Goal: Information Seeking & Learning: Understand process/instructions

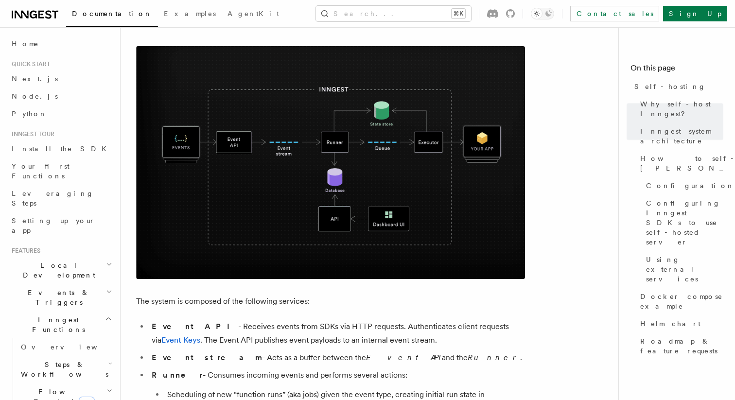
scroll to position [323, 0]
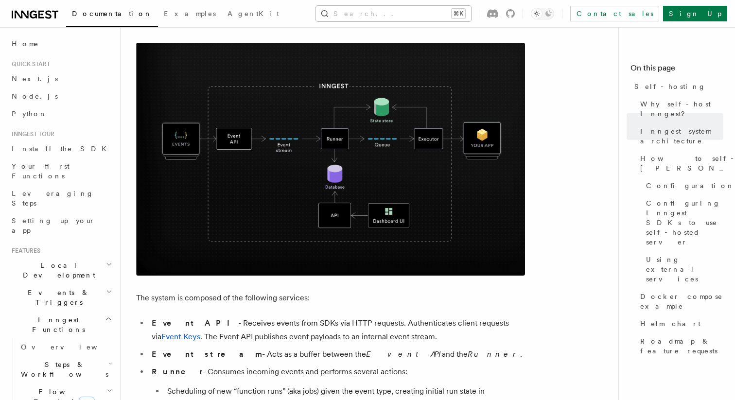
click at [404, 21] on button "Search... ⌘K" at bounding box center [393, 14] width 155 height 16
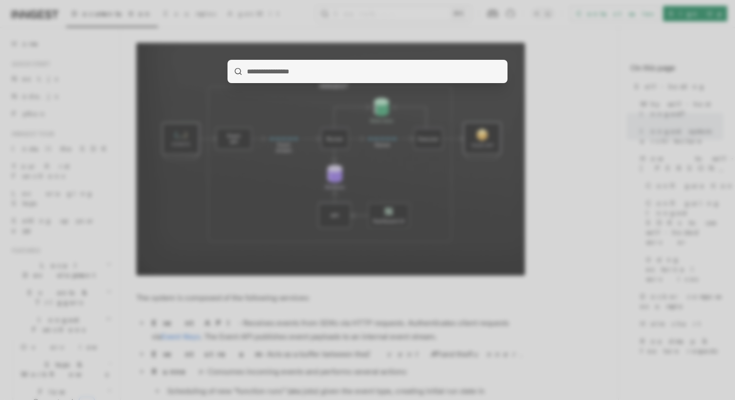
type input "**********"
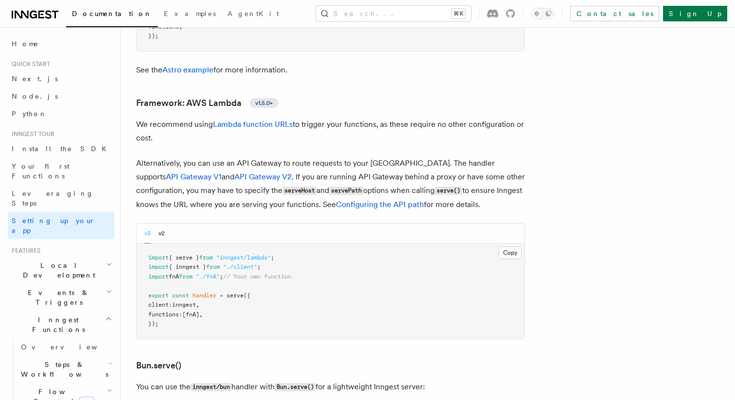
scroll to position [985, 0]
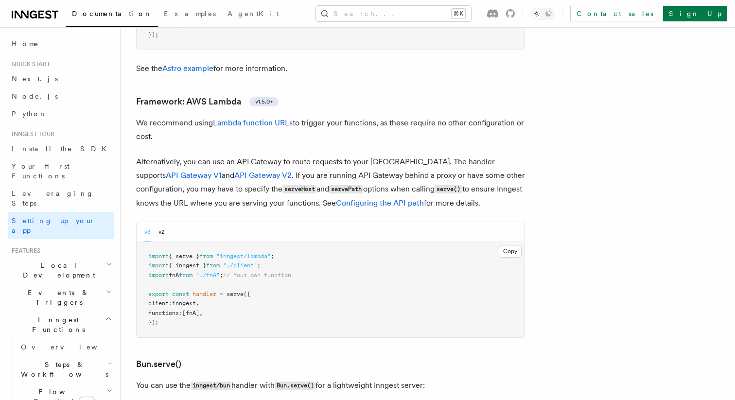
click at [466, 9] on button "Search... ⌘K" at bounding box center [393, 14] width 155 height 16
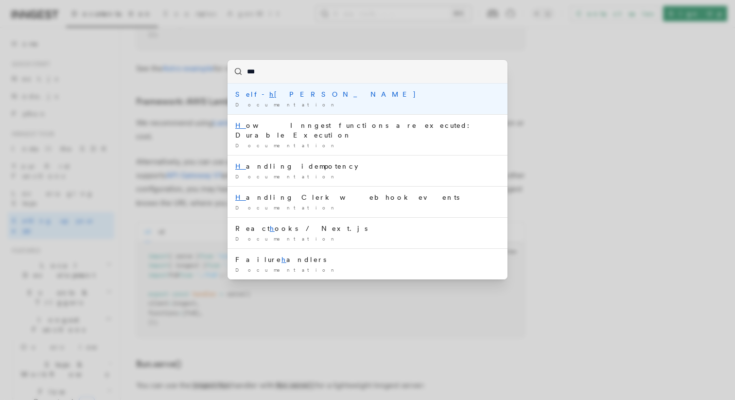
type input "****"
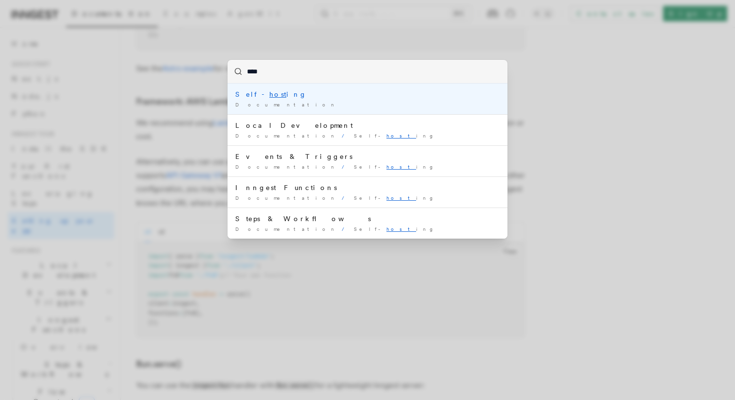
click at [273, 94] on div "Self- host ing" at bounding box center [367, 94] width 264 height 10
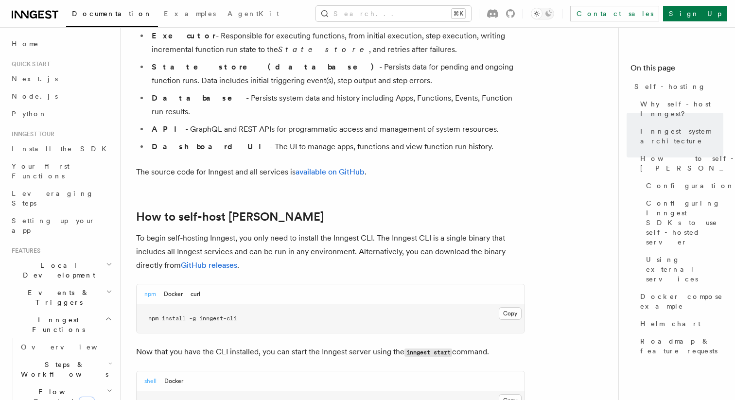
scroll to position [817, 0]
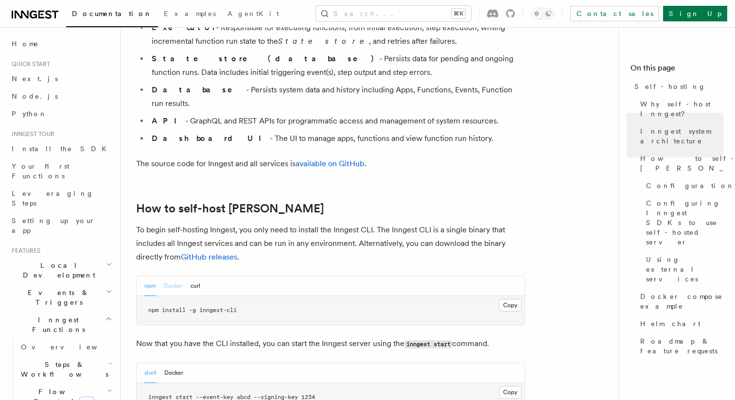
click at [176, 276] on button "Docker" at bounding box center [173, 286] width 19 height 20
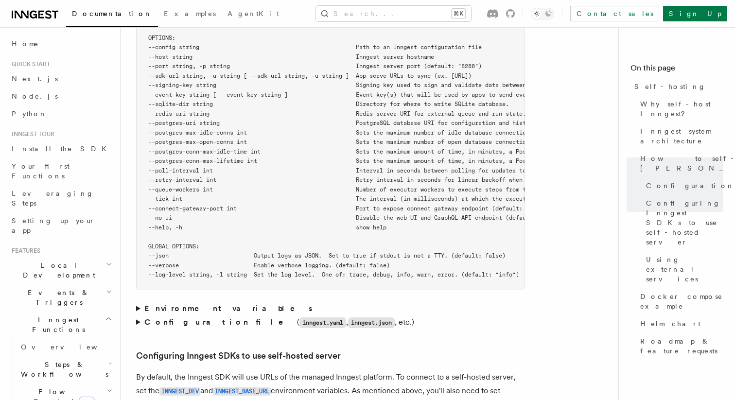
scroll to position [1803, 0]
click at [201, 303] on strong "Environment variables" at bounding box center [229, 307] width 170 height 9
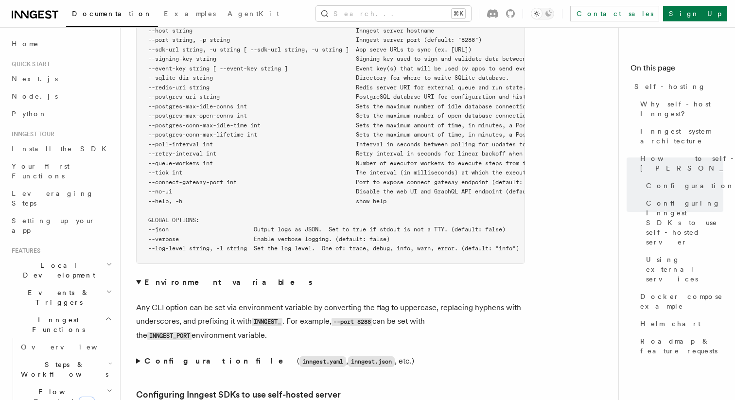
scroll to position [1829, 0]
click at [139, 354] on summary "Configuration file ( inngest.yaml , inngest.json , etc.)" at bounding box center [330, 361] width 389 height 14
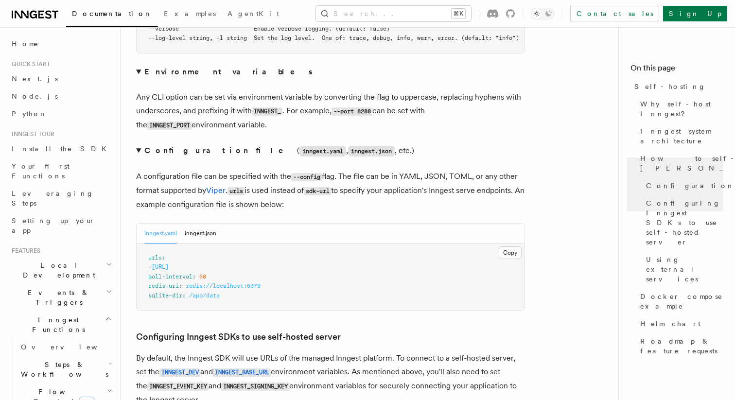
scroll to position [2040, 0]
click at [193, 223] on button "inngest.json" at bounding box center [201, 233] width 32 height 20
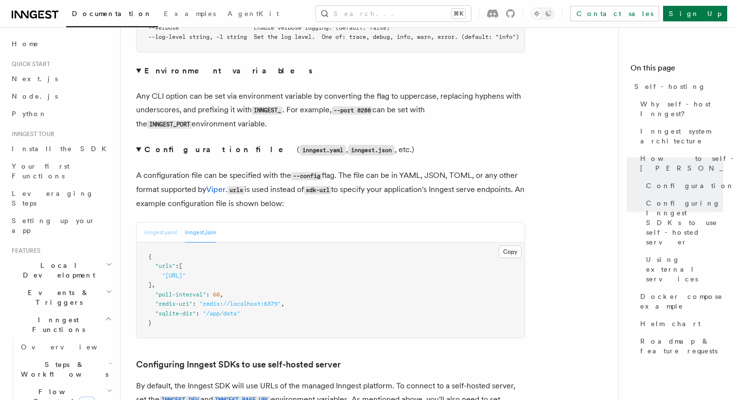
click at [160, 223] on button "inngest.yaml" at bounding box center [160, 233] width 33 height 20
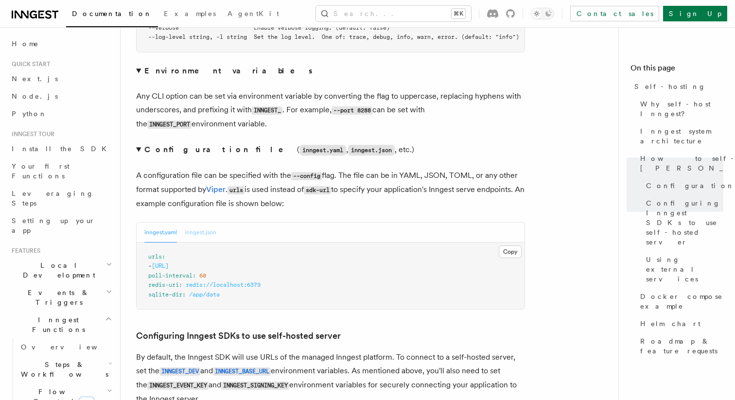
click at [197, 223] on button "inngest.json" at bounding box center [201, 233] width 32 height 20
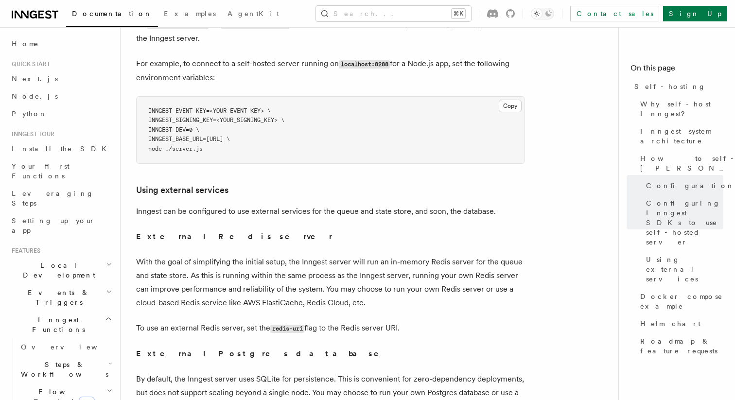
scroll to position [2417, 0]
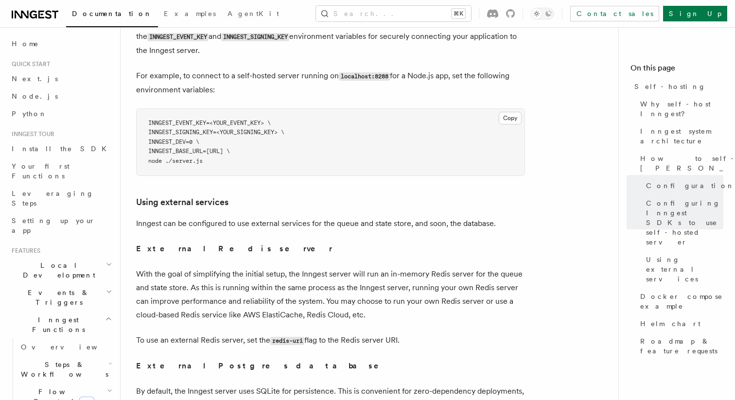
click at [172, 139] on span "INNGEST_DEV=0 \" at bounding box center [173, 142] width 51 height 7
copy span "INNGEST_DEV"
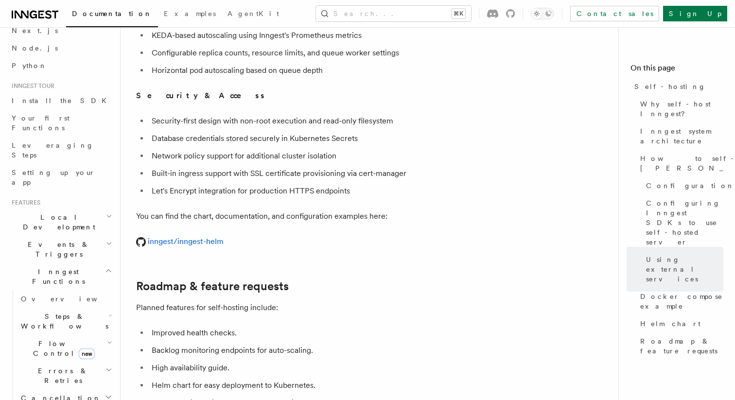
scroll to position [3770, 0]
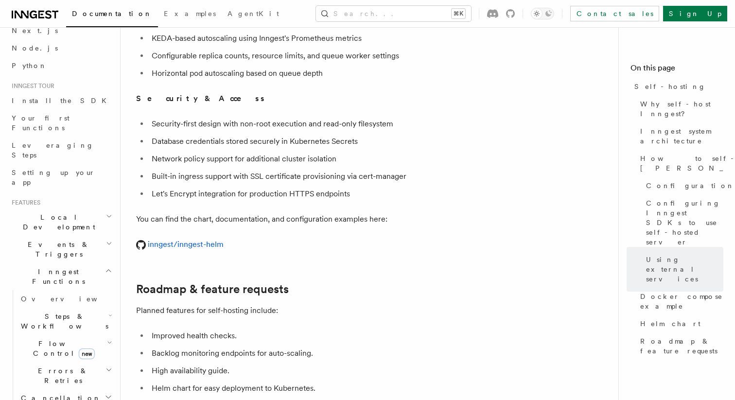
click at [515, 14] on icon at bounding box center [510, 13] width 9 height 9
